Goal: Information Seeking & Learning: Find contact information

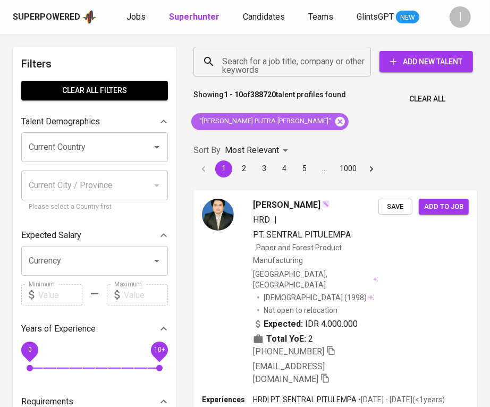
click at [335, 123] on icon at bounding box center [340, 121] width 10 height 10
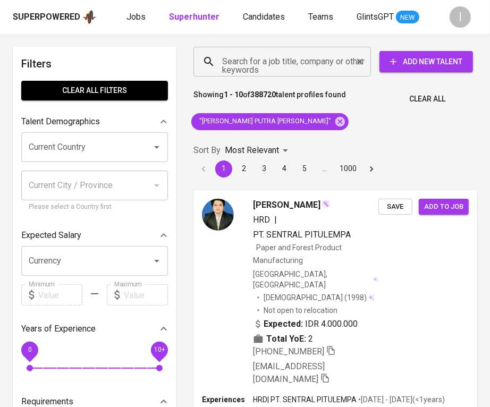
click at [303, 78] on div "Search for a job title, company or other keywords Search for a job title, compa…" at bounding box center [333, 62] width 284 height 34
click at [309, 61] on input "Search for a job title, company or other keywords" at bounding box center [285, 62] width 131 height 20
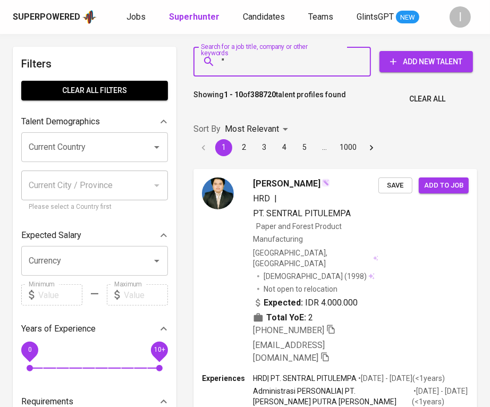
paste input "[PERSON_NAME]"
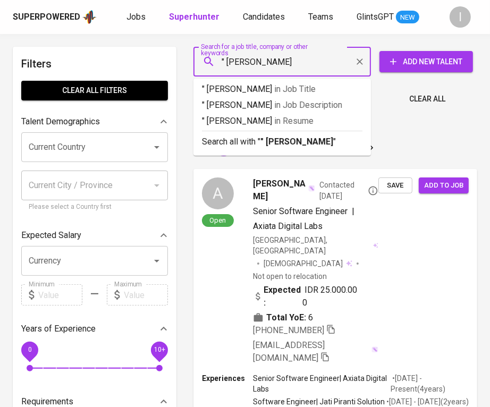
click at [226, 65] on input "" [PERSON_NAME]" at bounding box center [285, 62] width 131 height 20
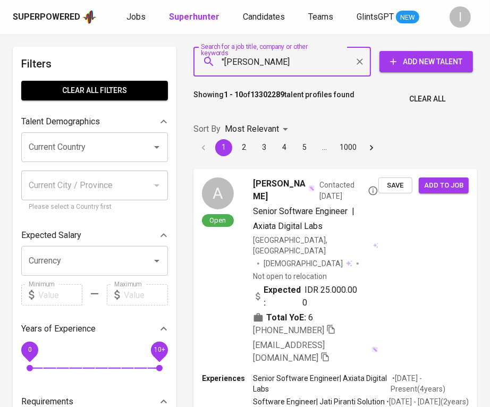
type input ""[PERSON_NAME]""
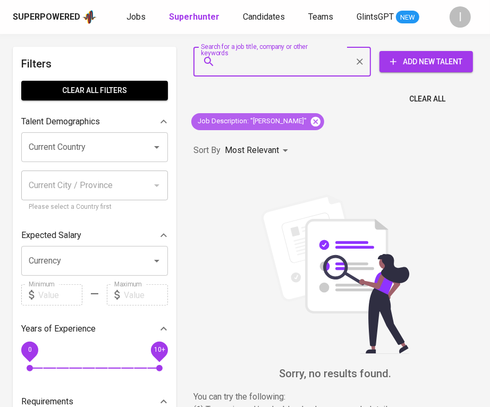
click at [317, 118] on icon at bounding box center [316, 121] width 10 height 10
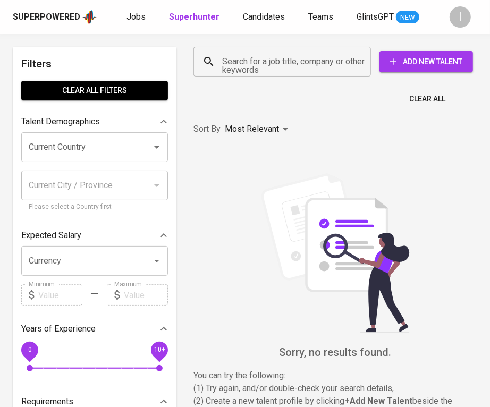
click at [303, 69] on input "Search for a job title, company or other keywords" at bounding box center [285, 62] width 131 height 20
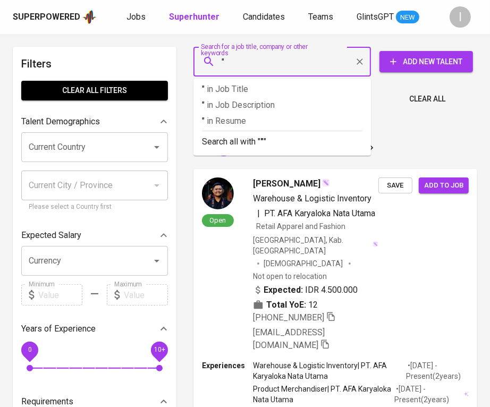
paste input "[PERSON_NAME]"
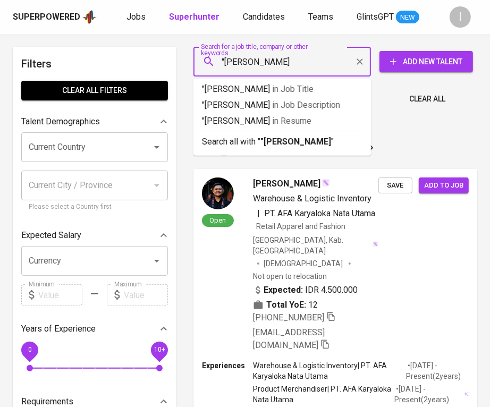
type input ""[PERSON_NAME]"
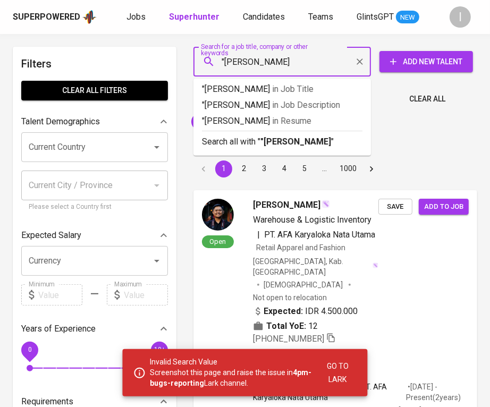
type input ""[PERSON_NAME]""
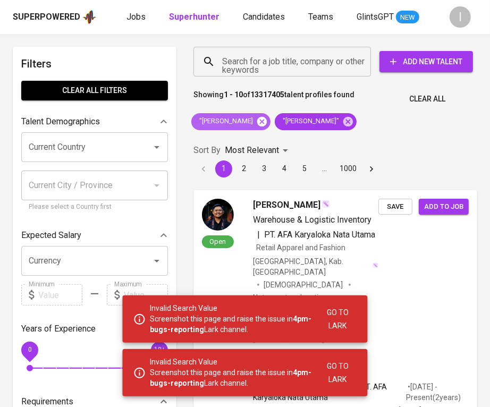
click at [267, 118] on icon at bounding box center [262, 121] width 10 height 10
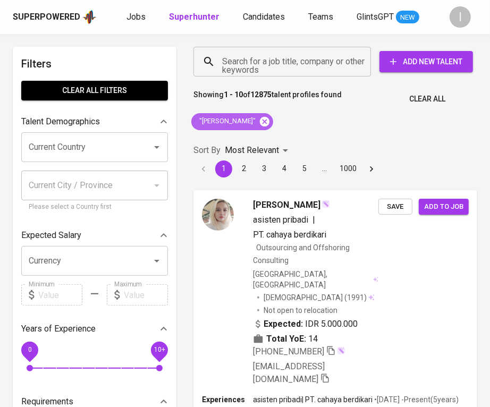
click at [270, 123] on icon at bounding box center [265, 121] width 10 height 10
click at [284, 68] on input "Search for a job title, company or other keywords" at bounding box center [285, 62] width 131 height 20
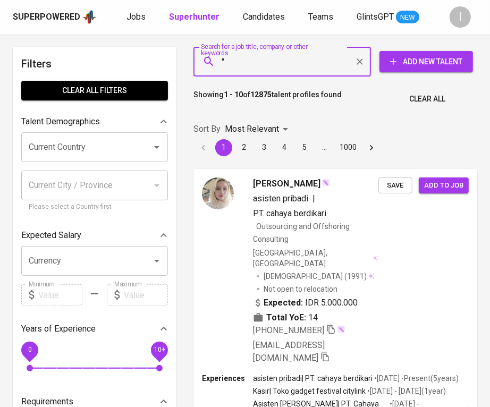
paste input "[PERSON_NAME]"
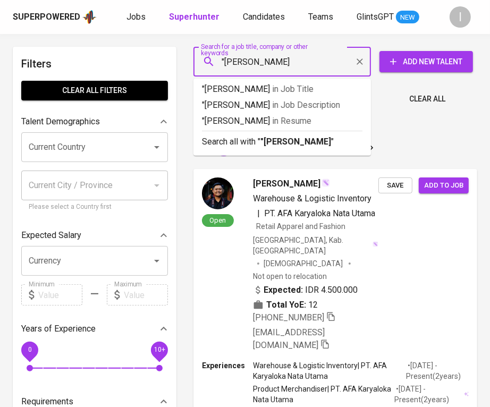
type input ""[PERSON_NAME]""
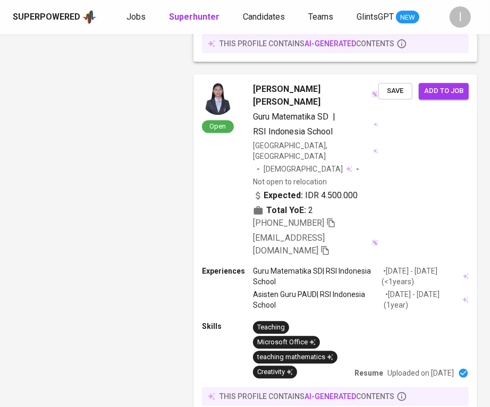
scroll to position [1767, 0]
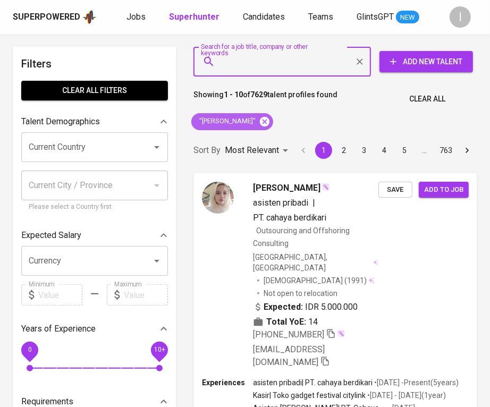
click at [260, 122] on icon at bounding box center [265, 121] width 10 height 10
click at [289, 62] on input "Search for a job title, company or other keywords" at bounding box center [285, 62] width 131 height 20
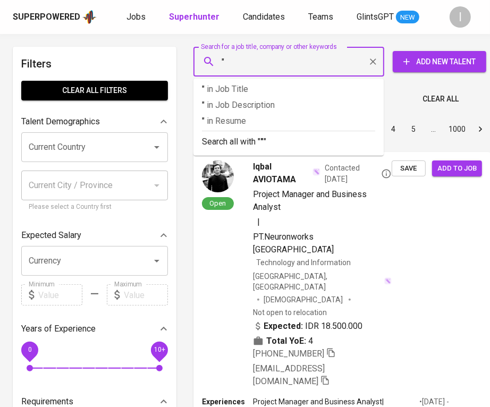
paste input "Oh Mega AlifaLihat profil Oh Mega Alifa"
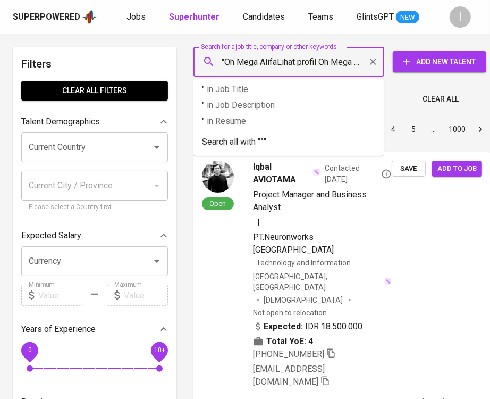
scroll to position [0, 12]
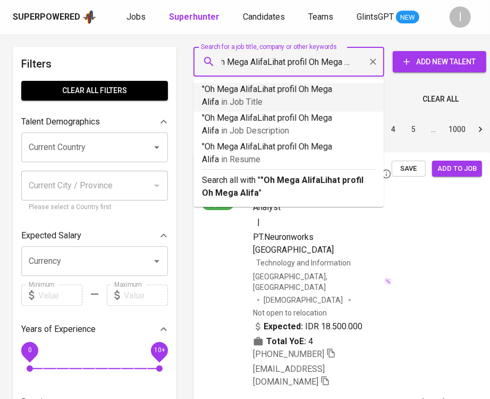
drag, startPoint x: 261, startPoint y: 61, endPoint x: 364, endPoint y: 62, distance: 102.6
click at [364, 62] on div ""Oh Mega AlifaLihat profil Oh Mega Alifa Search for a job title, company or oth…" at bounding box center [289, 62] width 191 height 30
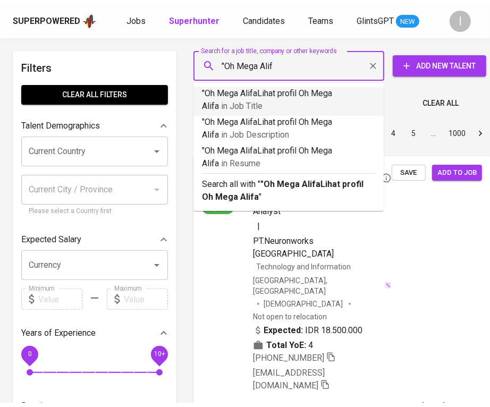
scroll to position [0, 0]
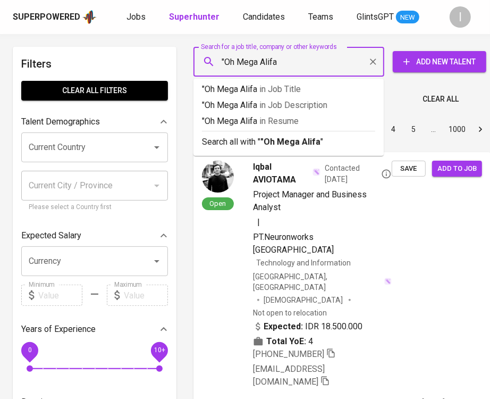
type input ""Oh Mega Alifa""
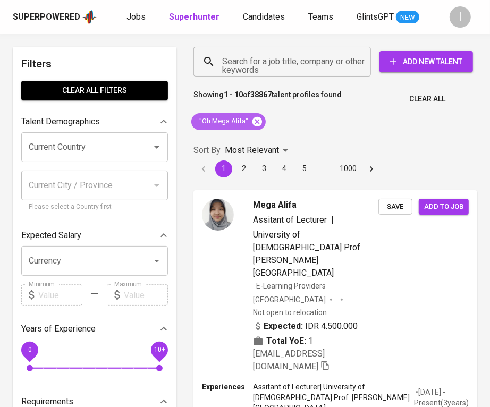
click at [253, 121] on icon at bounding box center [258, 121] width 10 height 10
click at [282, 66] on input "Search for a job title, company or other keywords" at bounding box center [285, 62] width 131 height 20
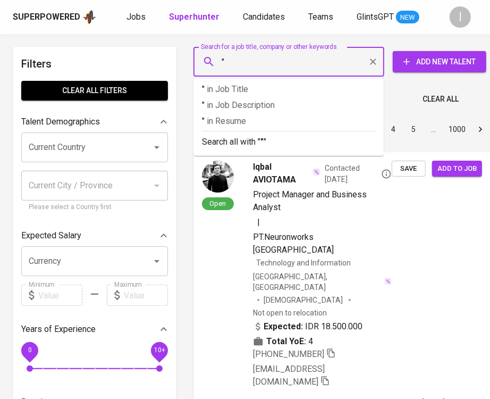
paste input "Gustiana MettasariLihat profil Gustiana Mettasari"
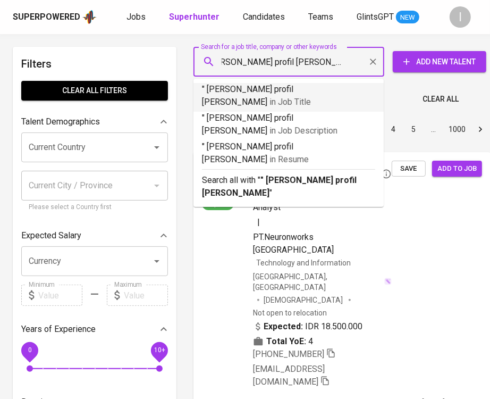
drag, startPoint x: 246, startPoint y: 64, endPoint x: 370, endPoint y: 65, distance: 123.9
click at [370, 65] on div "" Gustiana MettasariLihat profil Gustiana Mettasari Search for a job title, com…" at bounding box center [289, 62] width 191 height 30
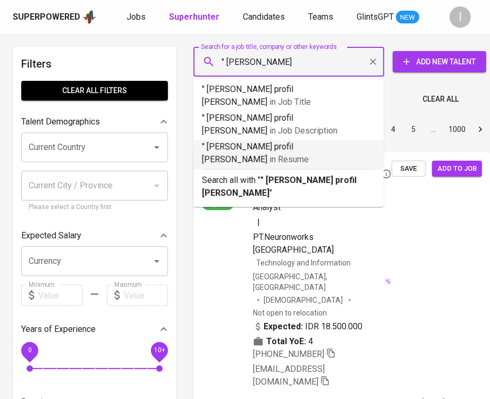
scroll to position [0, 0]
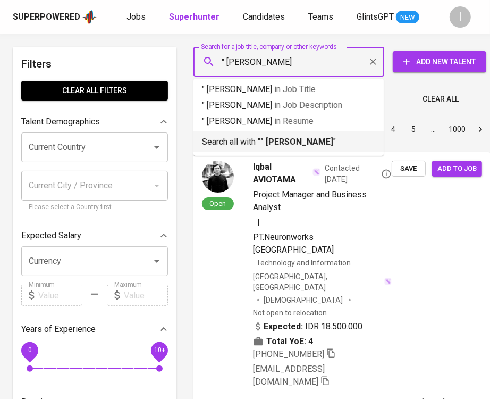
type input "" Gustiana Mettasari""
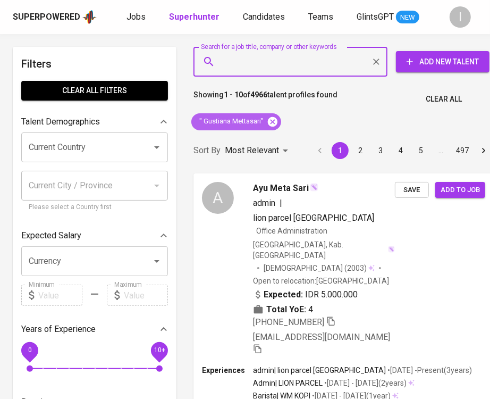
click at [276, 123] on icon at bounding box center [273, 121] width 10 height 10
click at [293, 70] on input "Search for a job title, company or other keywords" at bounding box center [293, 62] width 147 height 20
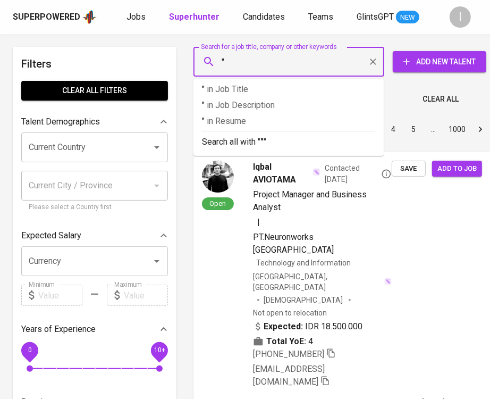
paste input "Sentian Innovation"
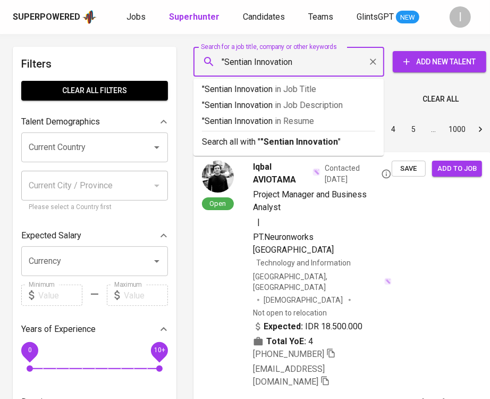
type input ""Sentian Innovation""
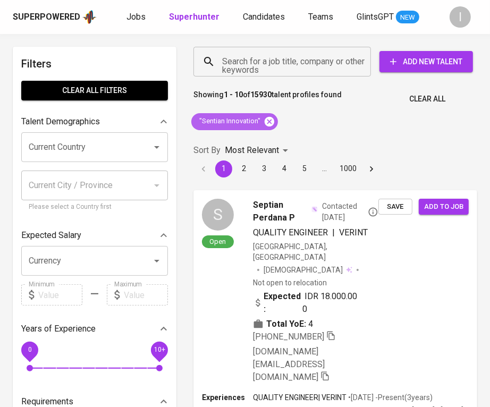
click at [270, 121] on icon at bounding box center [270, 122] width 12 height 12
click at [312, 69] on input "Search for a job title, company or other keywords" at bounding box center [285, 62] width 131 height 20
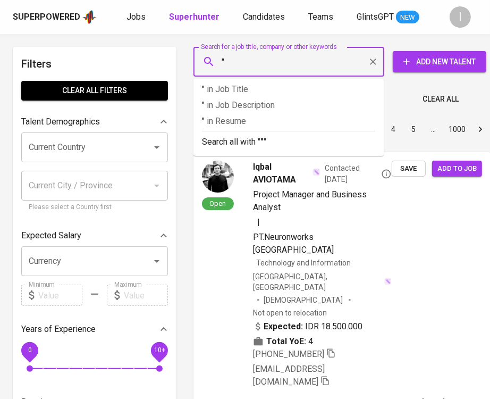
paste input "Sarana Jambi Utama"
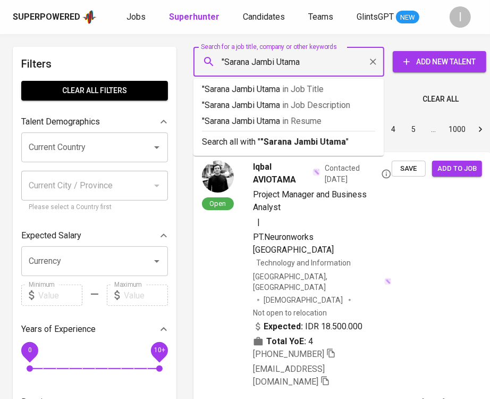
type input ""Sarana Jambi Utama""
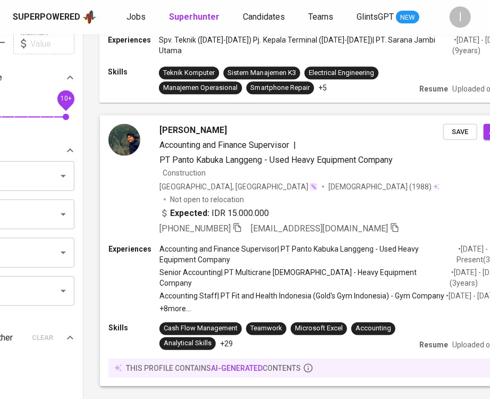
scroll to position [0, 94]
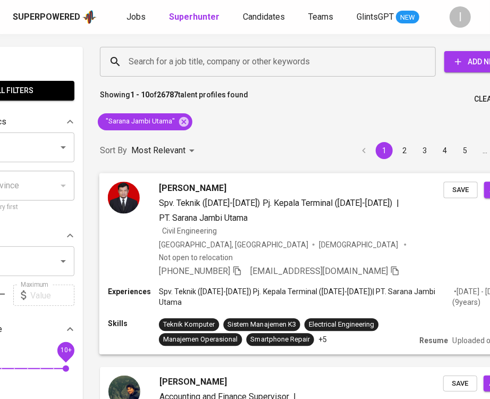
click at [245, 265] on div "+62 852-6977-7934 hkurniawan011@gmail.com" at bounding box center [279, 271] width 241 height 13
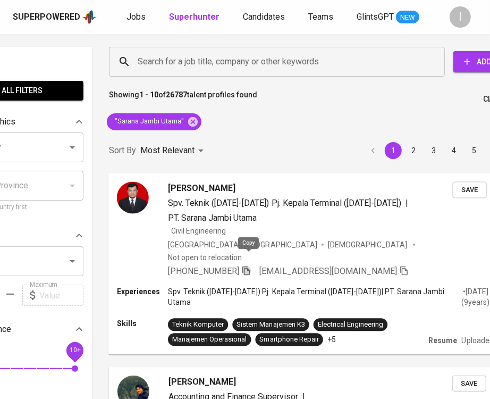
click at [250, 265] on icon "button" at bounding box center [247, 270] width 10 height 10
click at [191, 122] on icon at bounding box center [193, 122] width 12 height 12
click at [222, 68] on input "Search for a job title, company or other keywords" at bounding box center [279, 62] width 289 height 20
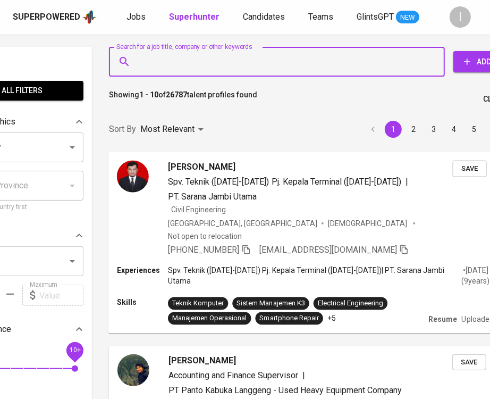
scroll to position [0, 6]
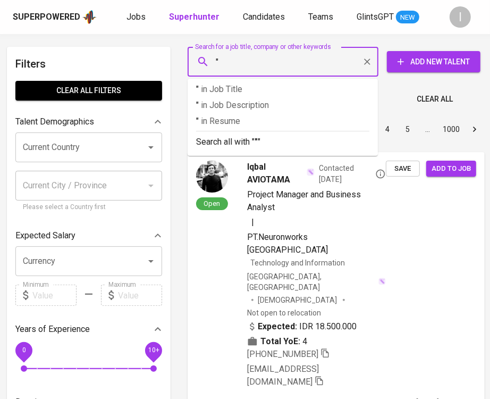
paste input "Tekad Karya Putera"
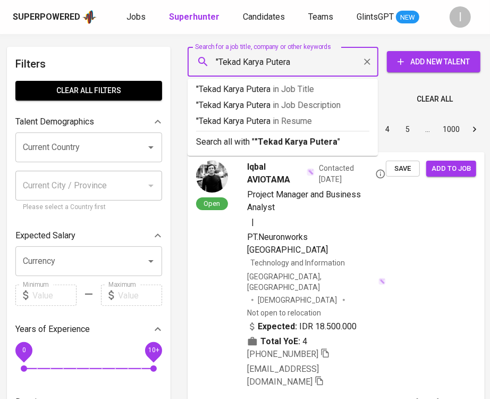
type input ""Tekad Karya Putera""
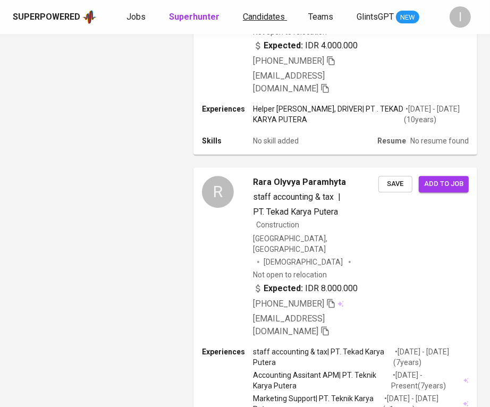
scroll to position [1249, 0]
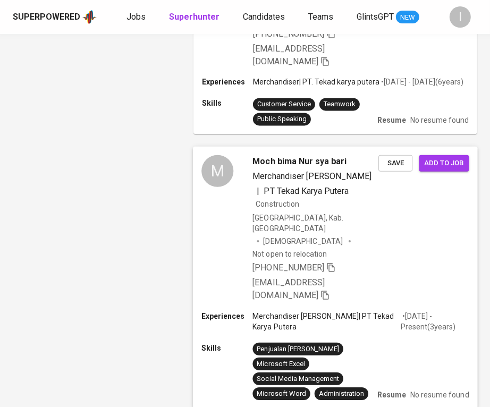
click at [336, 263] on icon "button" at bounding box center [331, 268] width 10 height 10
